Goal: Task Accomplishment & Management: Manage account settings

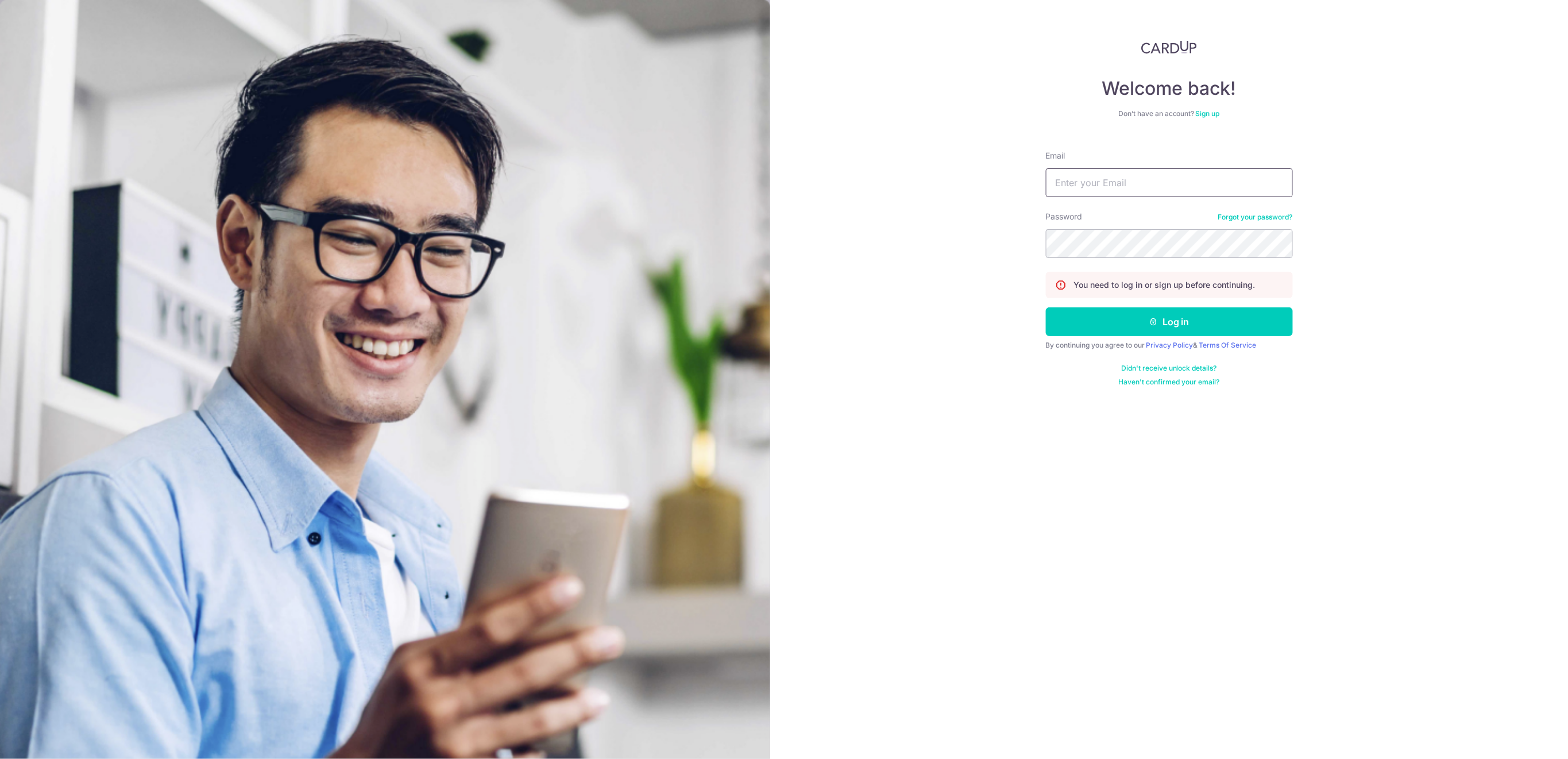
click at [1129, 183] on input "Email" at bounding box center [1169, 183] width 247 height 29
type input "finance@centaursgroup.com"
drag, startPoint x: 1215, startPoint y: 331, endPoint x: 1219, endPoint y: 323, distance: 8.9
click at [1215, 330] on button "Log in" at bounding box center [1169, 322] width 247 height 29
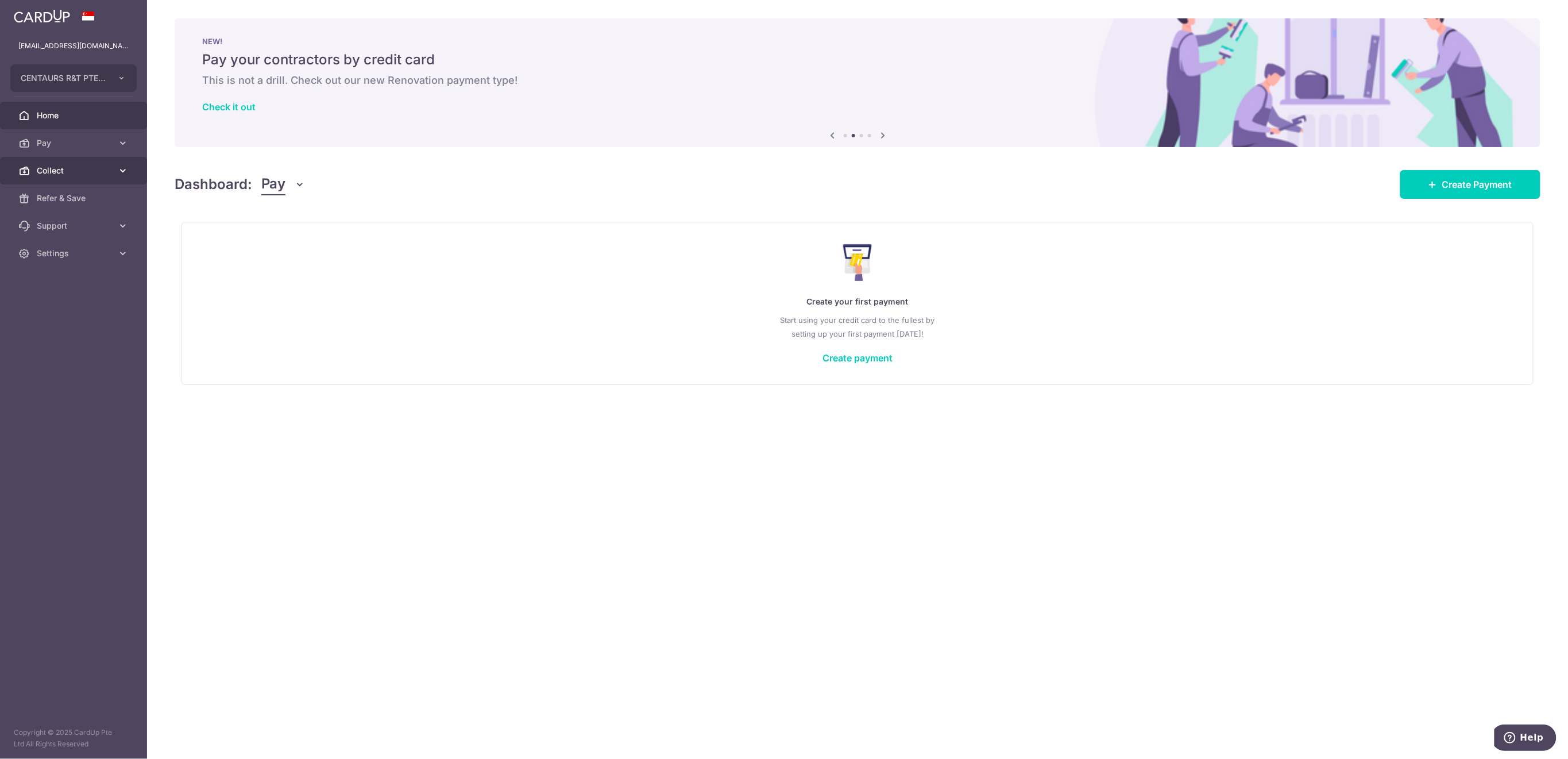
click at [64, 169] on span "Collect" at bounding box center [75, 171] width 76 height 11
click at [77, 251] on span "Payment Requests" at bounding box center [75, 254] width 76 height 11
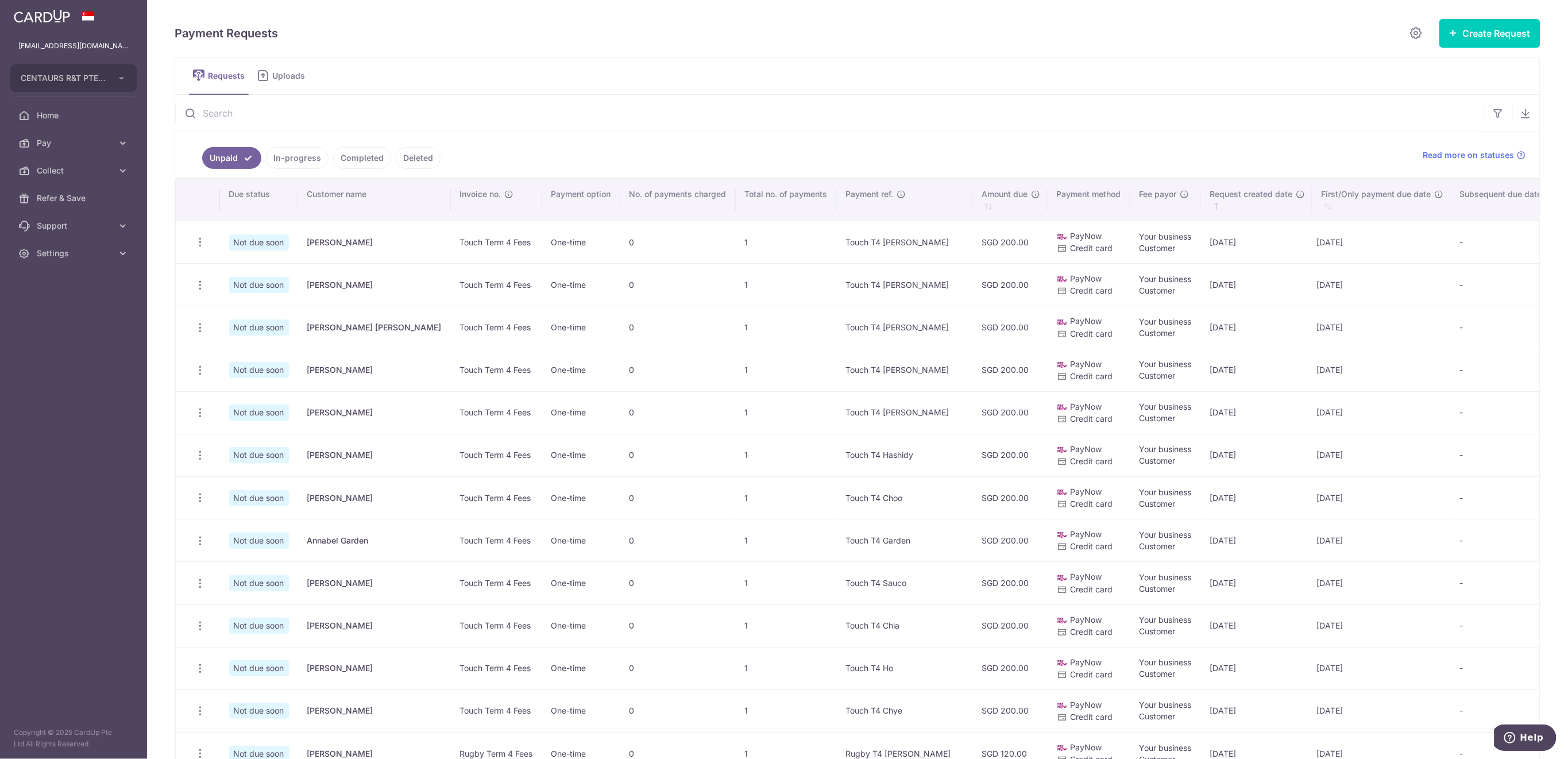
click at [313, 113] on input "text" at bounding box center [830, 113] width 1310 height 37
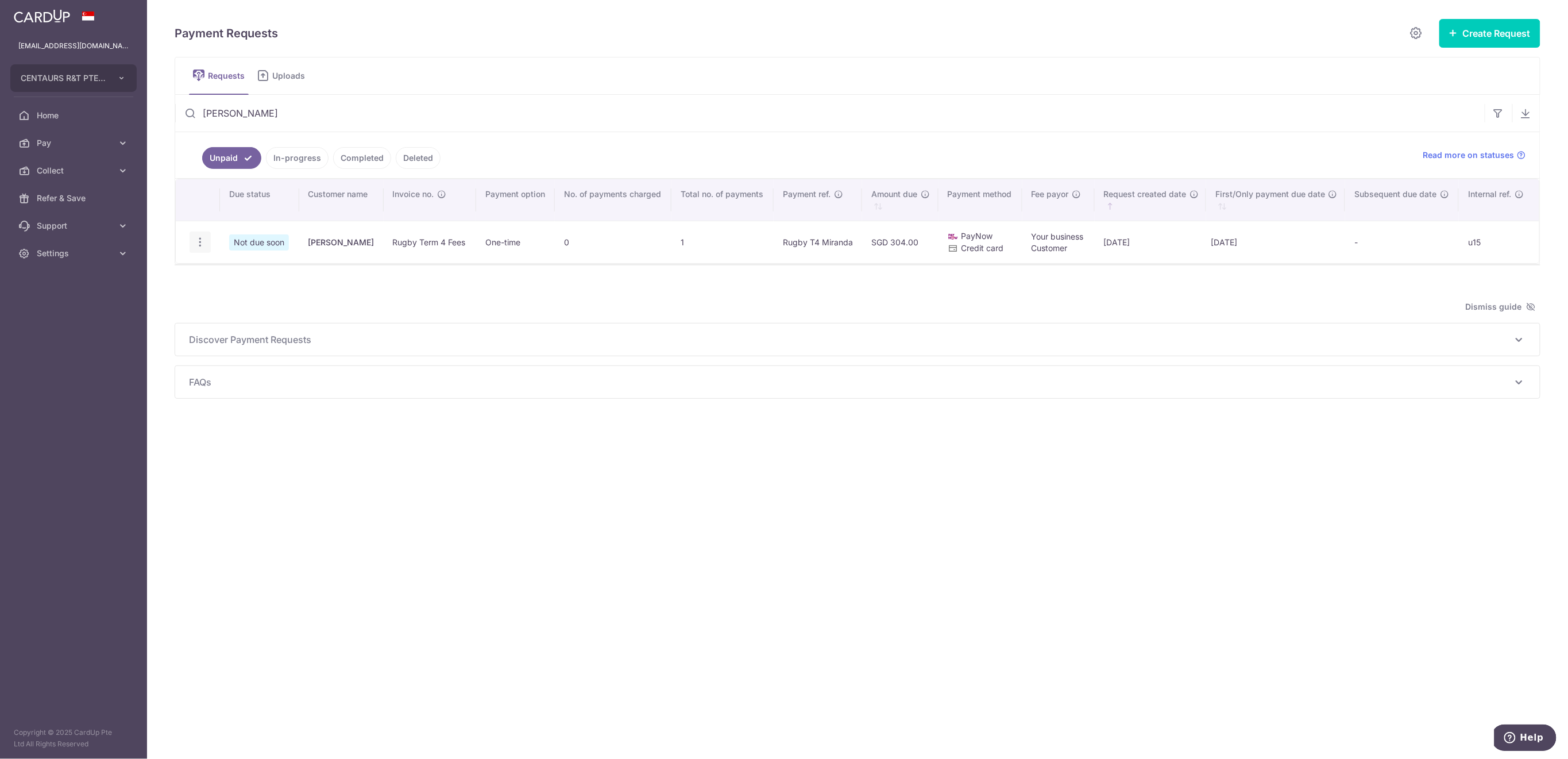
type input "miranda"
click at [200, 244] on icon "button" at bounding box center [200, 241] width 12 height 12
click at [200, 240] on icon "button" at bounding box center [200, 241] width 12 height 12
click at [198, 239] on icon "button" at bounding box center [200, 241] width 12 height 12
click at [197, 243] on icon "button" at bounding box center [200, 241] width 12 height 12
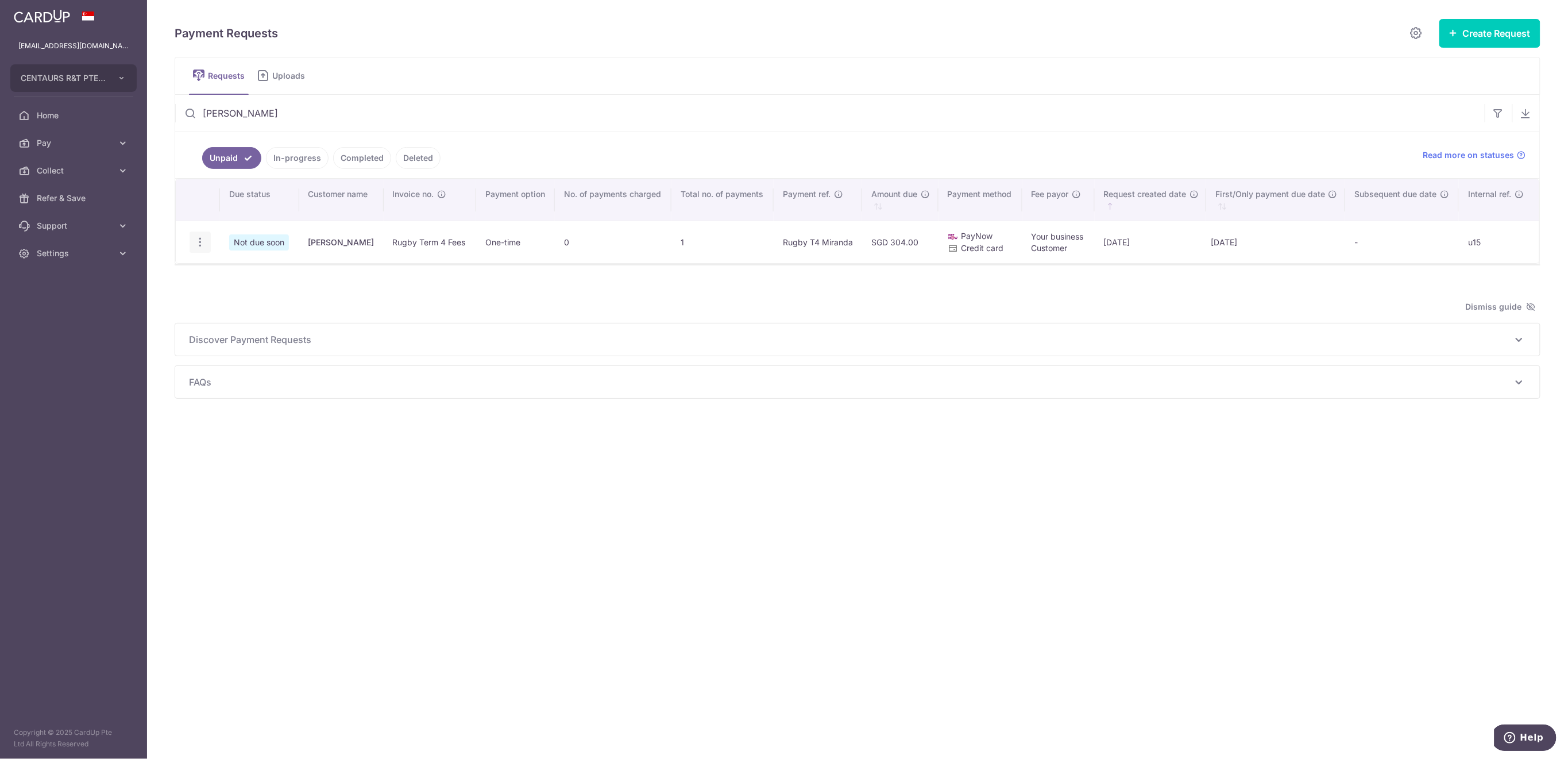
click at [197, 241] on icon "button" at bounding box center [200, 241] width 12 height 12
click at [205, 241] on icon "button" at bounding box center [200, 241] width 12 height 12
click at [235, 270] on span "Update Request" at bounding box center [258, 274] width 72 height 14
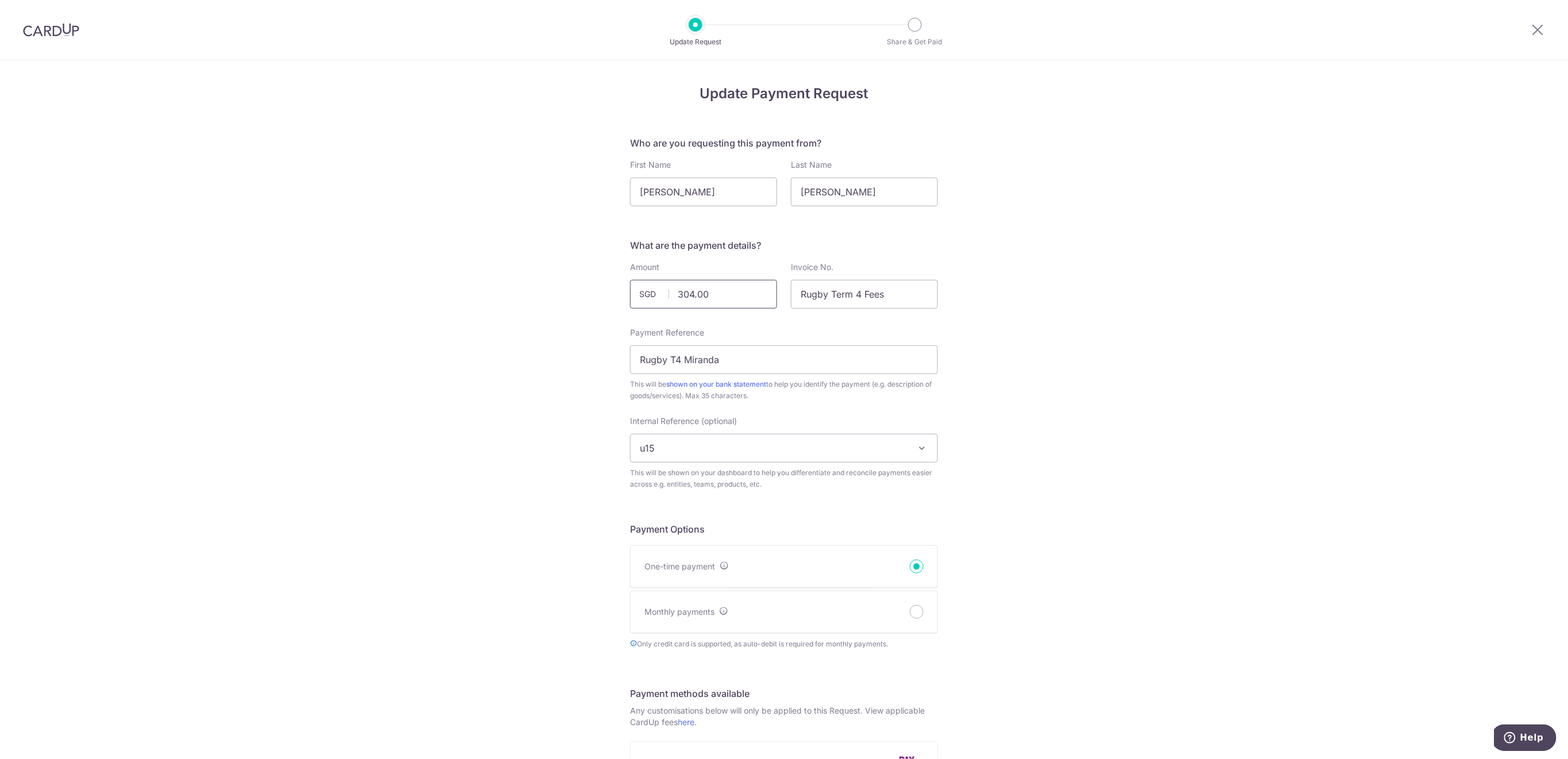
drag, startPoint x: 730, startPoint y: 303, endPoint x: 652, endPoint y: 291, distance: 78.9
click at [652, 291] on div "304.00 SGD" at bounding box center [703, 295] width 147 height 29
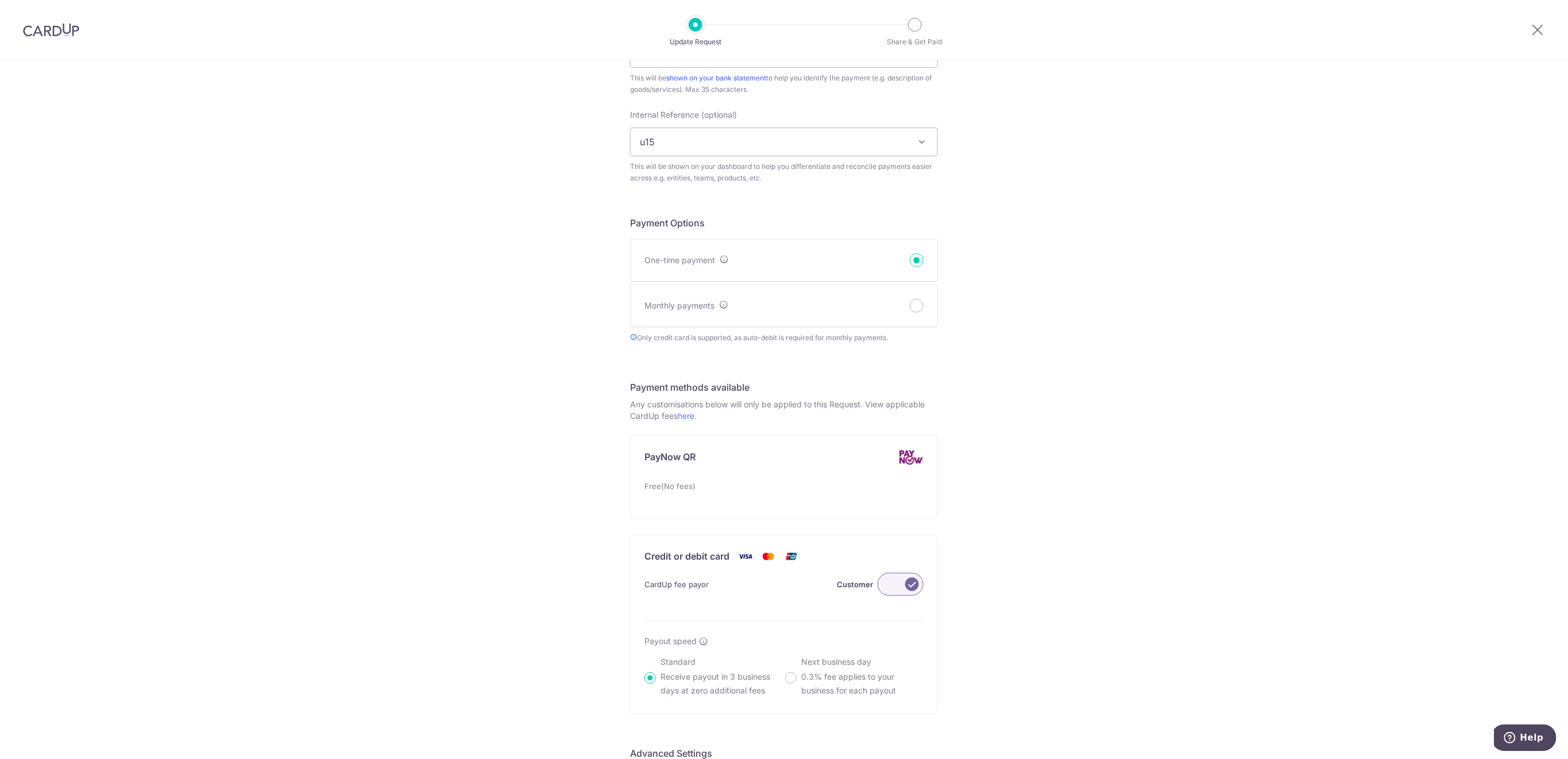
scroll to position [613, 0]
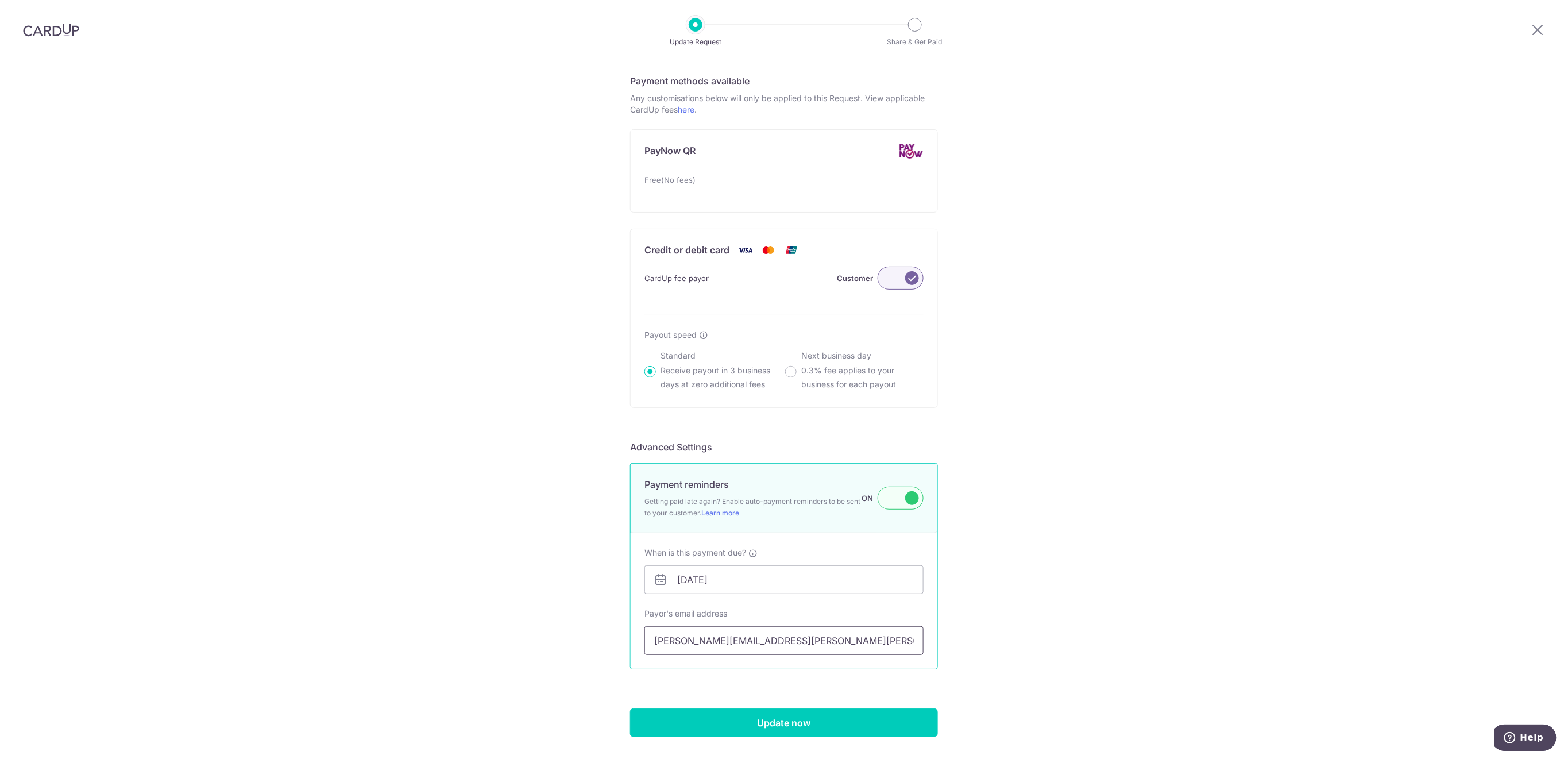
type input "190.00"
drag, startPoint x: 819, startPoint y: 650, endPoint x: 622, endPoint y: 648, distance: 197.0
click at [622, 648] on div "Update Payment Request Who are you requesting this payment from? First Name Man…" at bounding box center [784, 126] width 1568 height 1358
click at [776, 720] on input "Update now" at bounding box center [784, 723] width 308 height 29
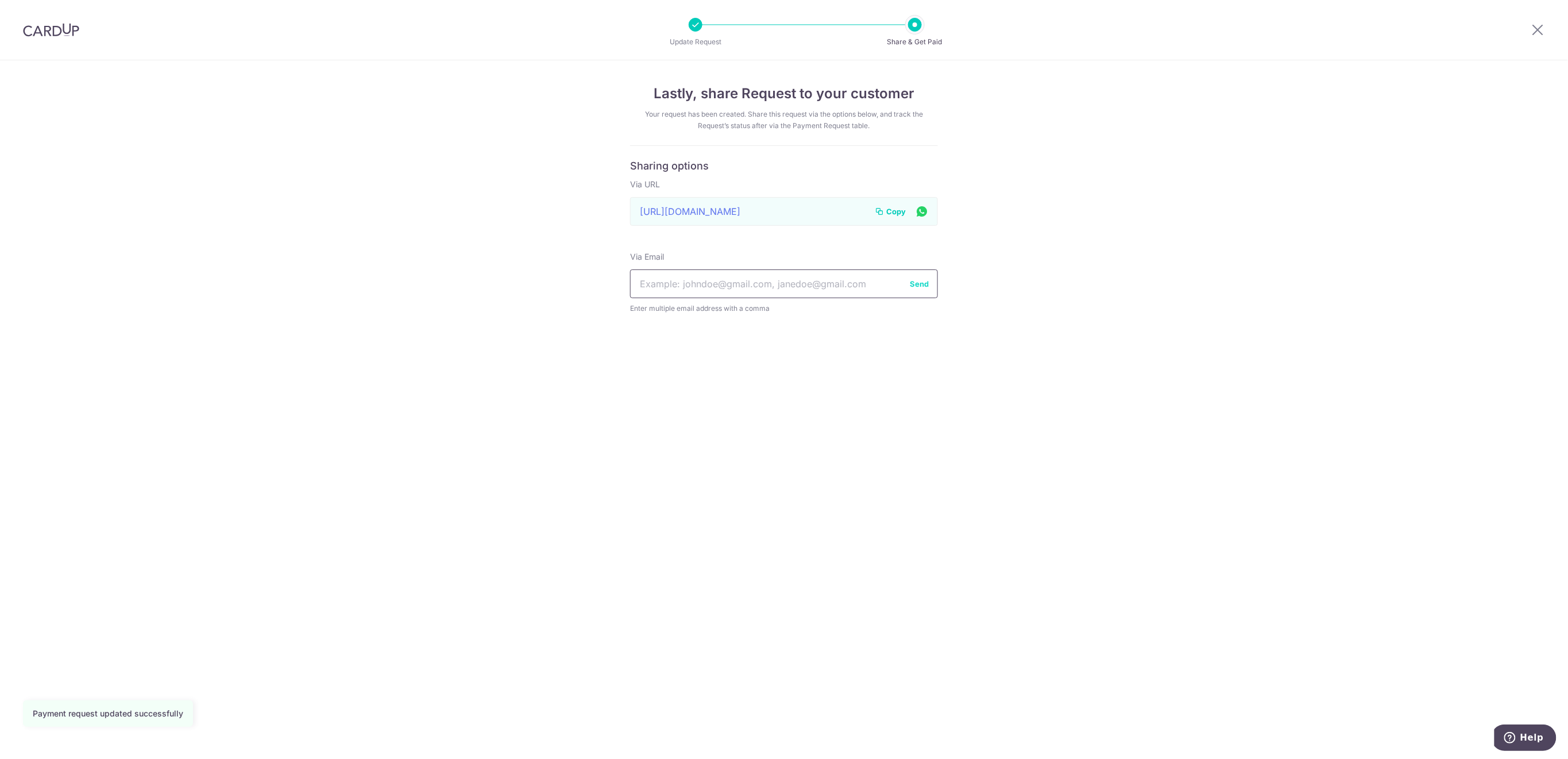
click at [813, 280] on input "text" at bounding box center [784, 284] width 308 height 29
paste input "susana.tomas.miranda@gmail.com"
type input "susana.tomas.miranda@gmail.com"
click at [920, 287] on button "Send" at bounding box center [920, 284] width 19 height 11
click at [895, 209] on span "Copy" at bounding box center [896, 212] width 19 height 11
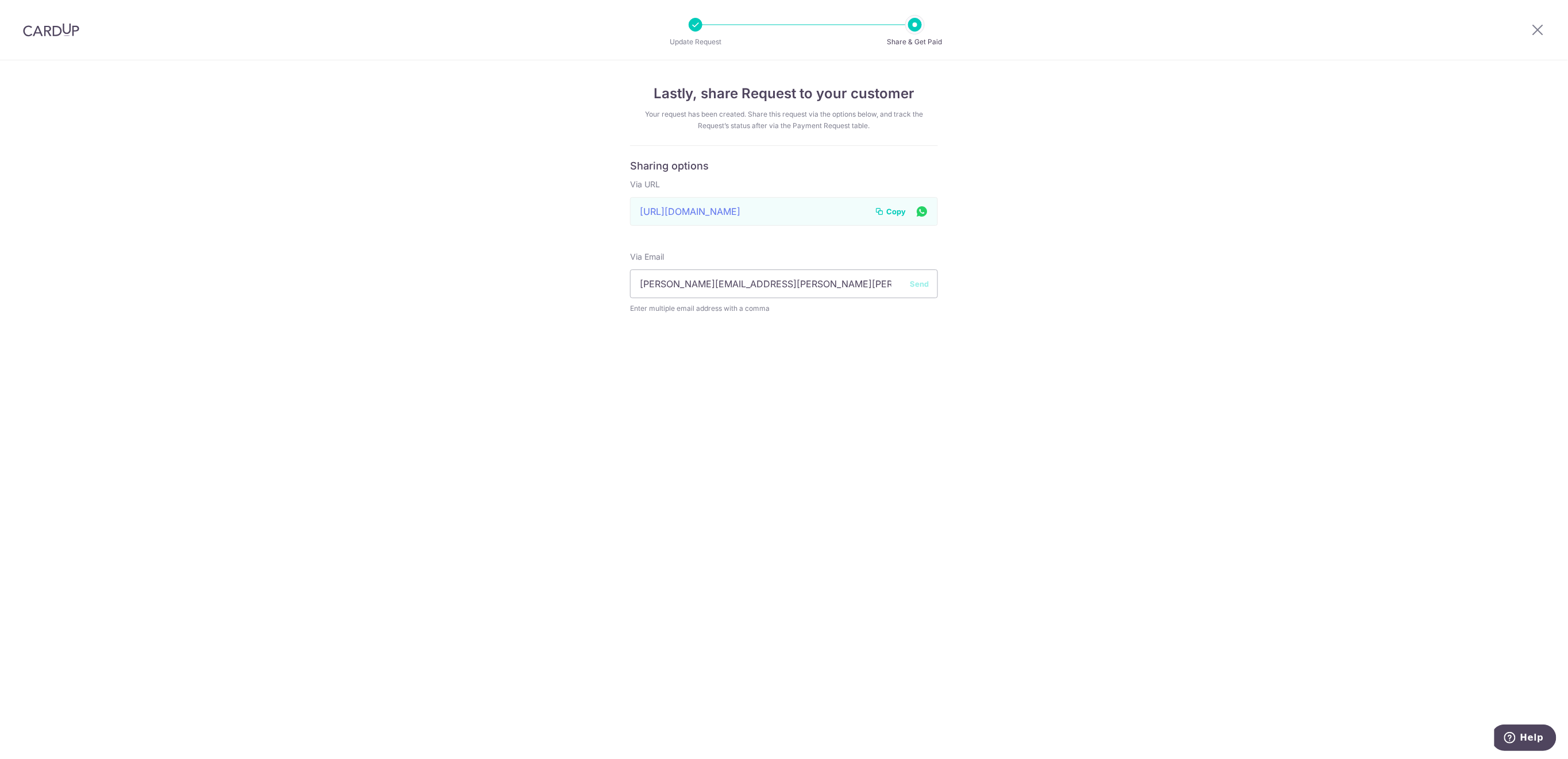
click at [902, 210] on span "Copy" at bounding box center [896, 212] width 19 height 11
click at [1541, 32] on icon at bounding box center [1538, 30] width 14 height 14
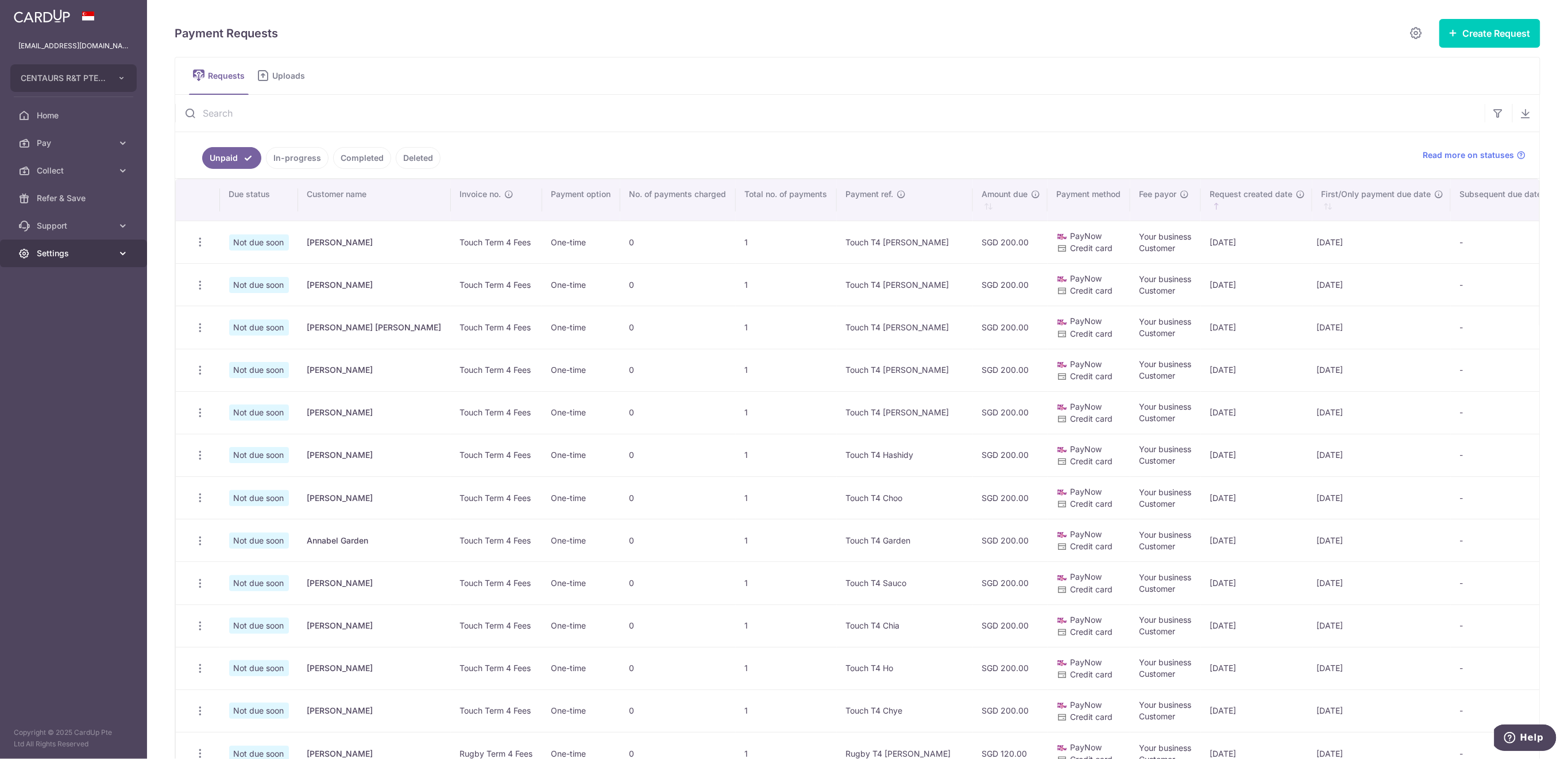
click at [66, 257] on span "Settings" at bounding box center [75, 254] width 76 height 11
click at [76, 310] on span "Logout" at bounding box center [75, 308] width 76 height 11
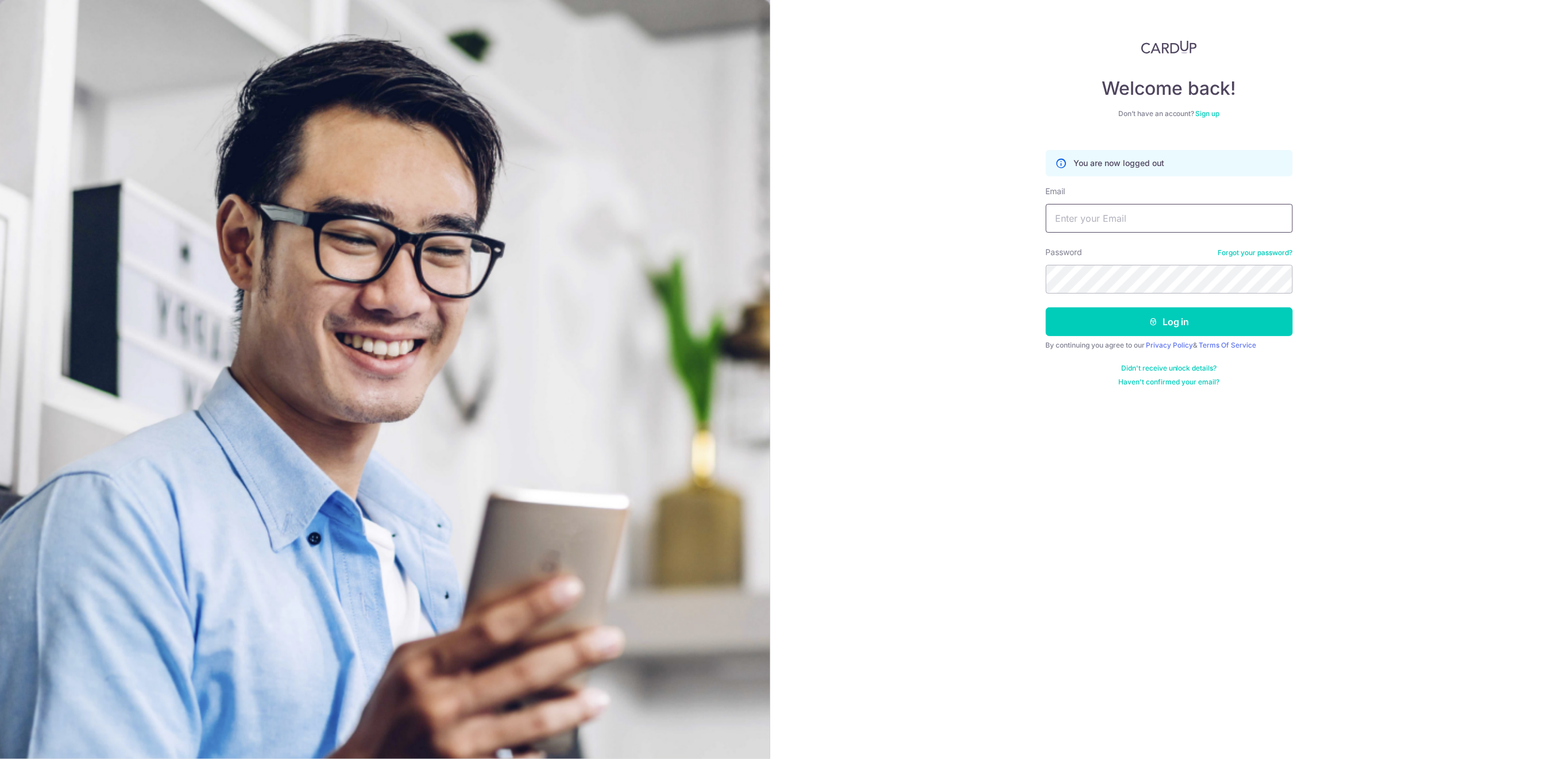
click at [1122, 214] on input "Email" at bounding box center [1169, 219] width 247 height 29
type input "[EMAIL_ADDRESS][DOMAIN_NAME]"
click at [1152, 317] on icon "submit" at bounding box center [1153, 321] width 9 height 9
